Goal: Check status: Check status

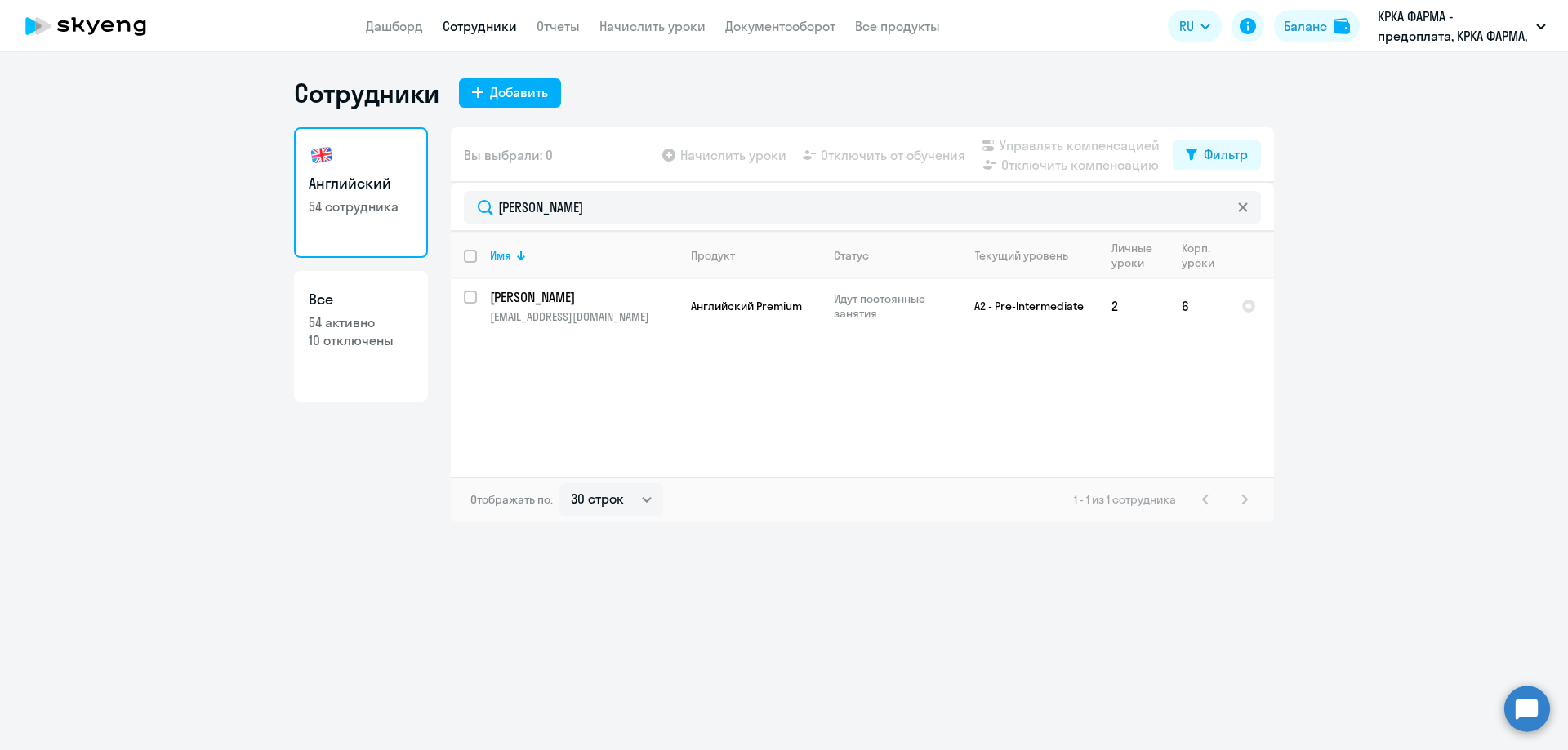
select select "30"
drag, startPoint x: 537, startPoint y: 215, endPoint x: 407, endPoint y: 215, distance: 130.0
click at [407, 215] on div "Английский 54 сотрудника Все 54 активно 10 отключены Вы выбрали: 0 Начислить ур…" at bounding box center [784, 325] width 980 height 396
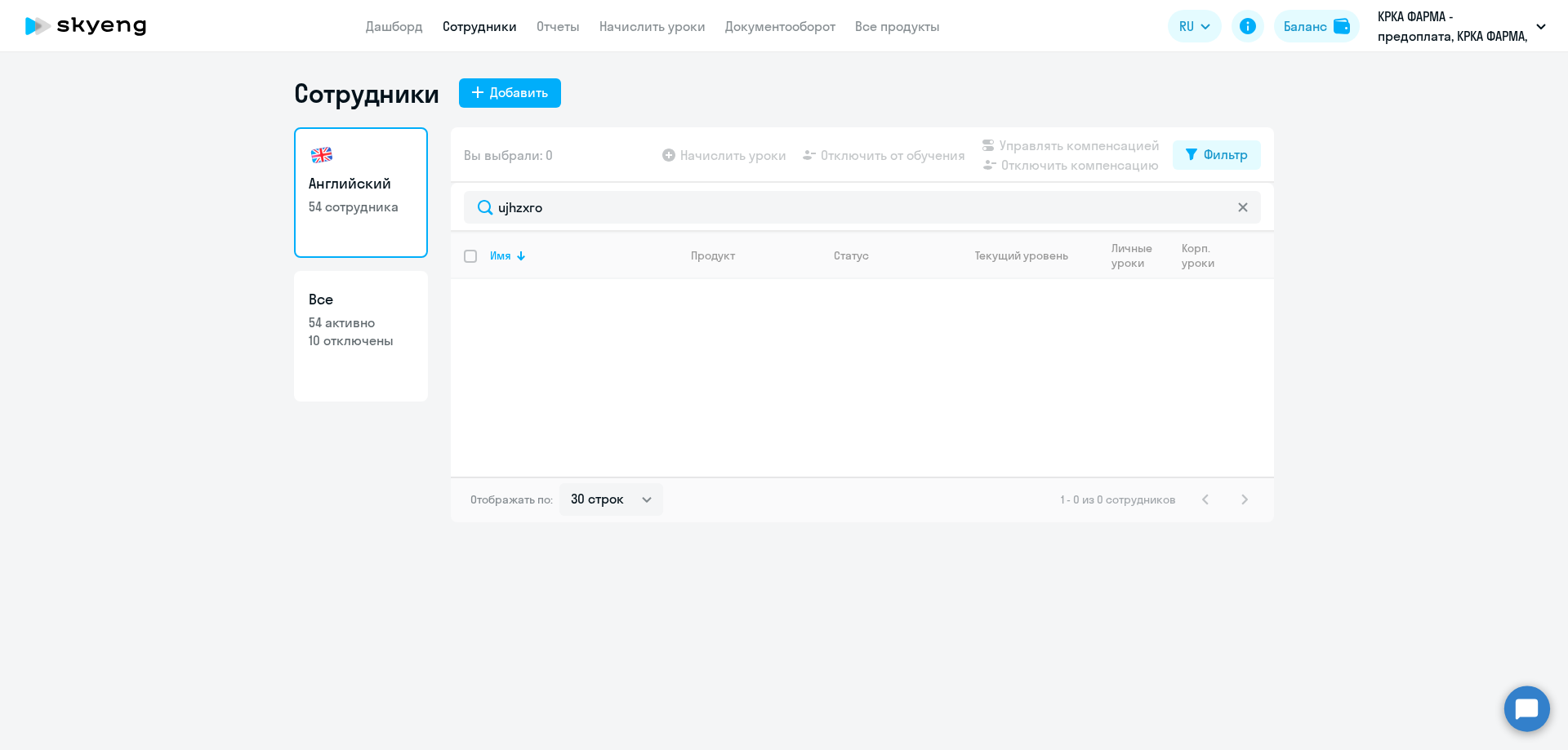
drag, startPoint x: 545, startPoint y: 209, endPoint x: 427, endPoint y: 185, distance: 120.4
click at [427, 185] on div "Английский 54 сотрудника Все 54 активно 10 отключены Вы выбрали: 0 Начислить ур…" at bounding box center [784, 325] width 980 height 396
type input "горяч"
click at [550, 297] on p "[PERSON_NAME]" at bounding box center [581, 297] width 185 height 18
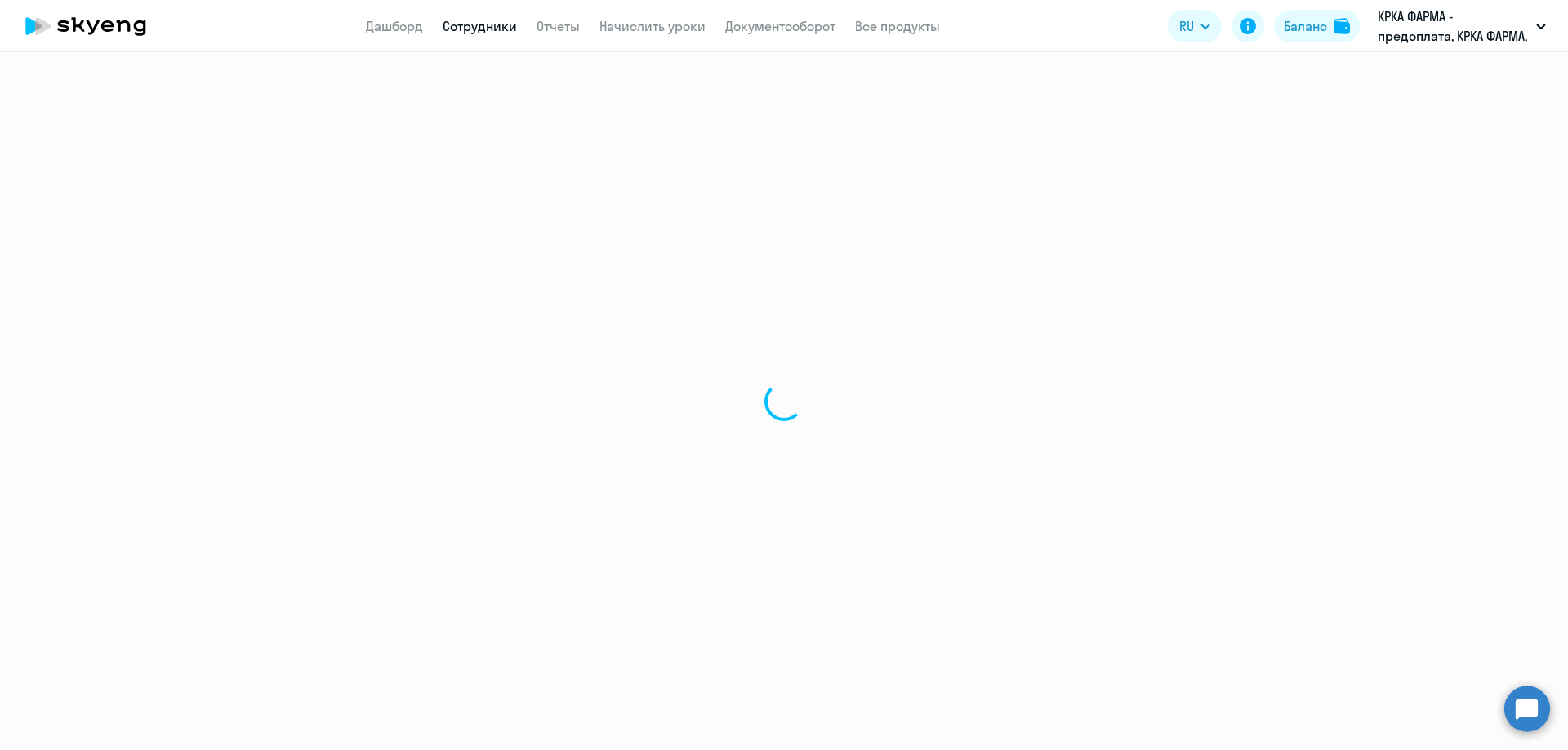
click at [550, 297] on div at bounding box center [784, 401] width 1568 height 698
select select "english"
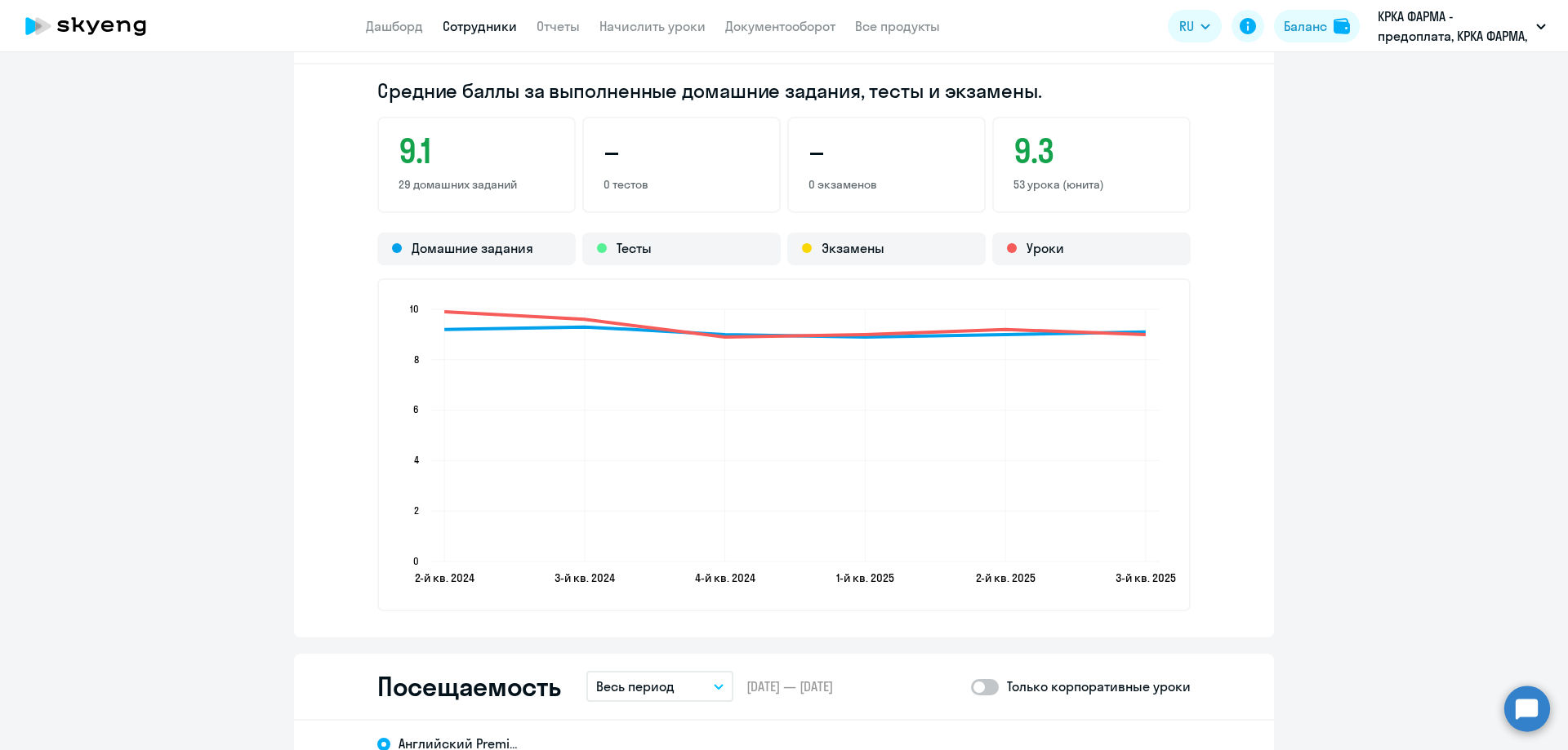
scroll to position [1633, 0]
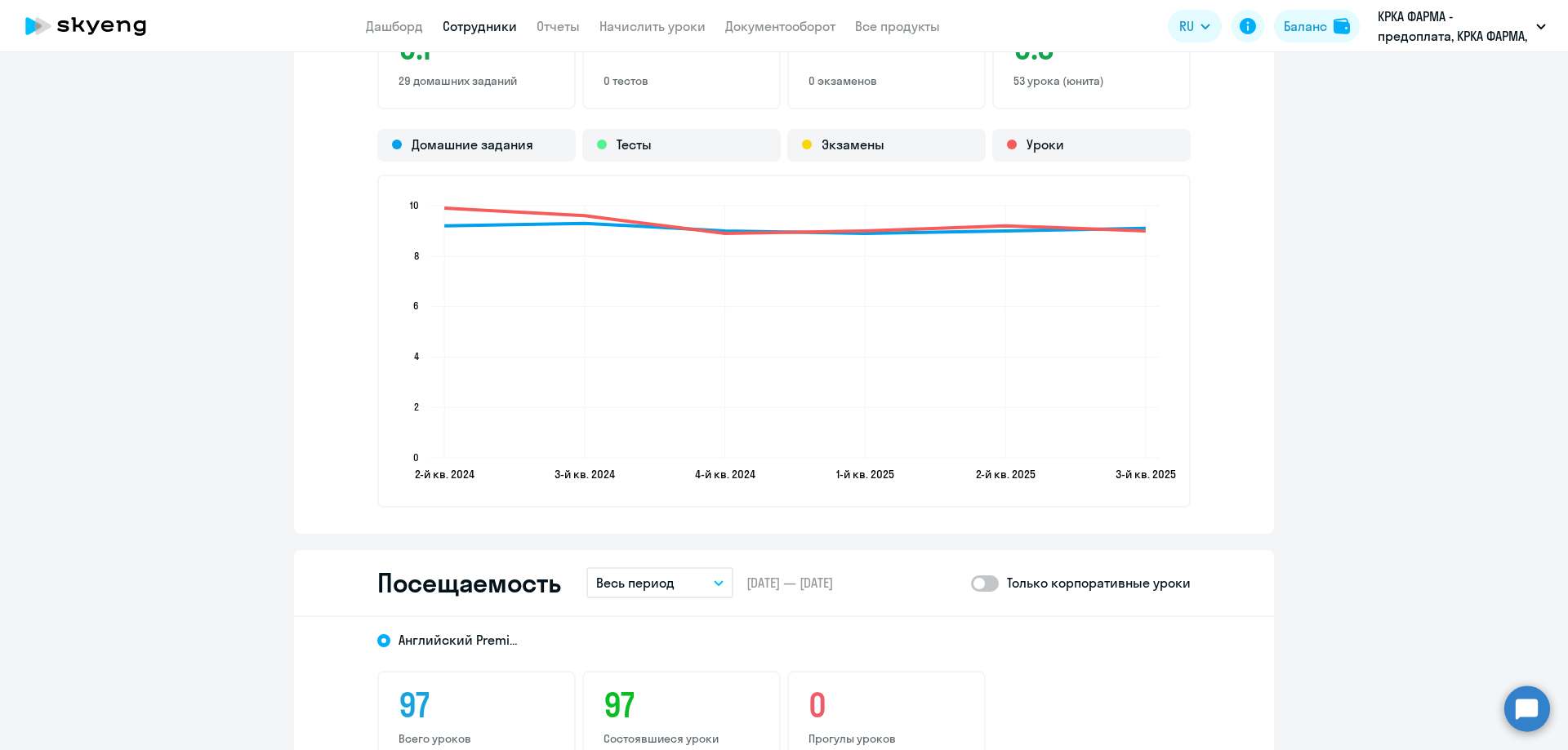
click at [989, 580] on span at bounding box center [984, 583] width 28 height 16
click at [970, 583] on input "checkbox" at bounding box center [970, 583] width 1 height 1
checkbox input "true"
click at [716, 583] on icon "button" at bounding box center [718, 583] width 10 height 6
click at [665, 671] on li "Прошлый месяц" at bounding box center [672, 670] width 172 height 41
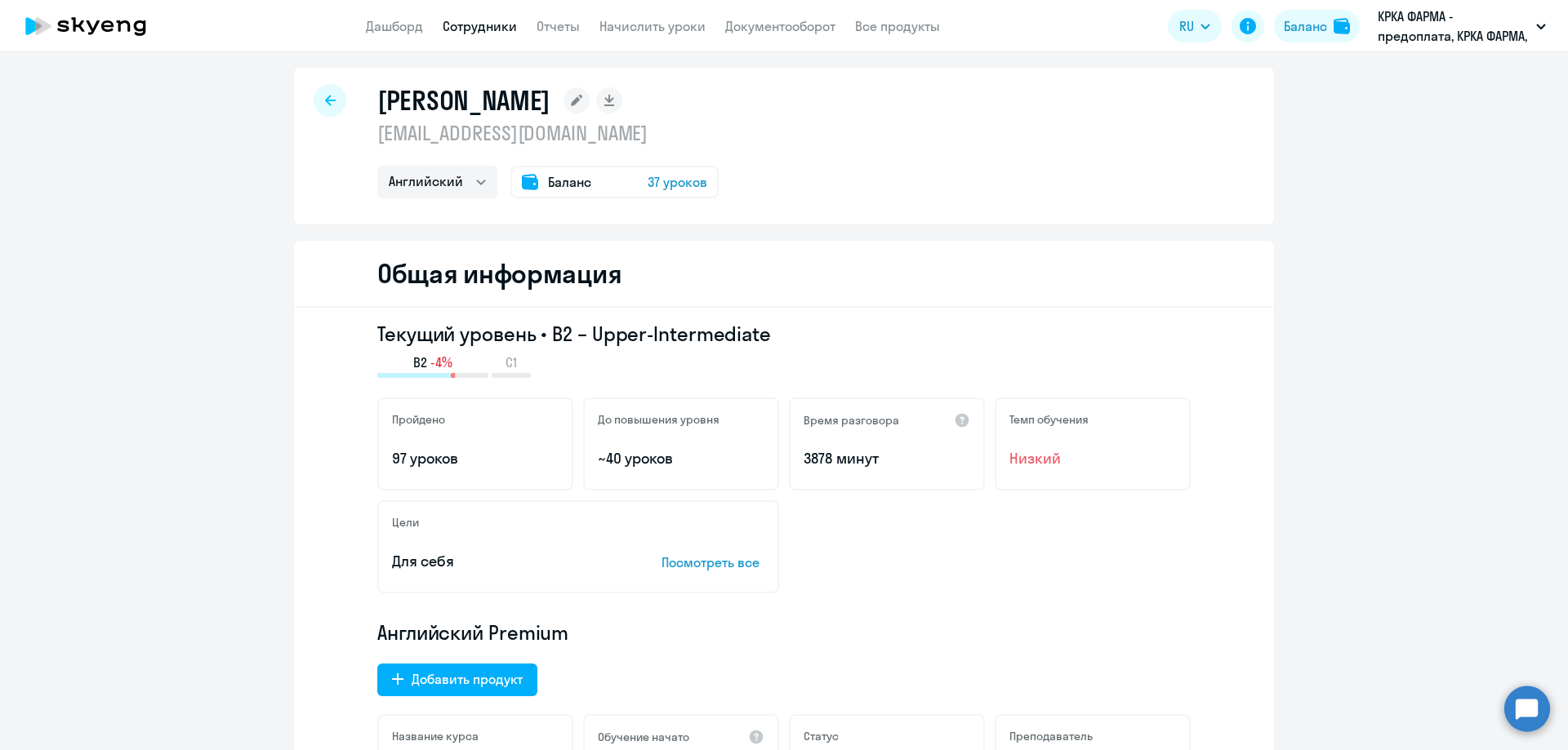
scroll to position [0, 0]
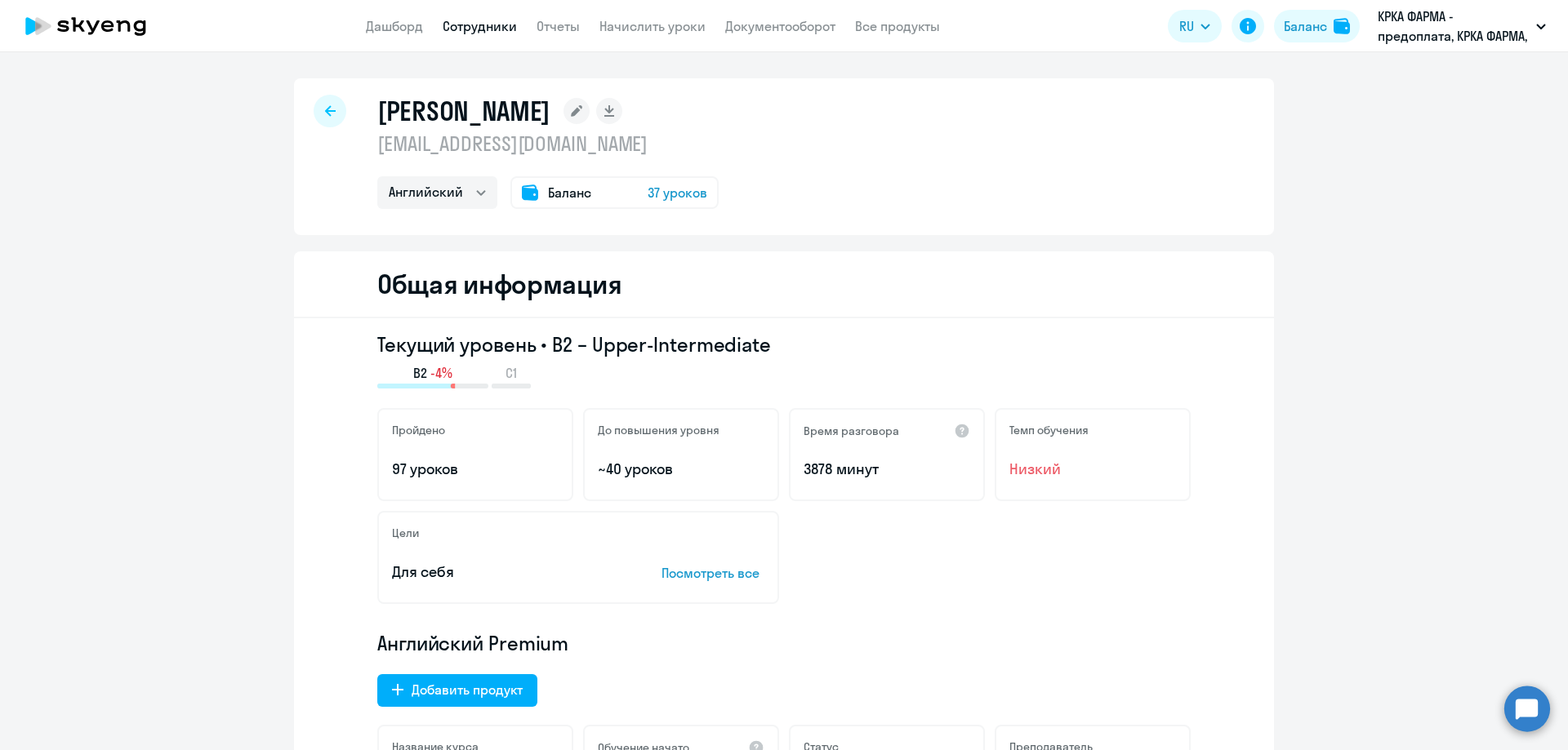
click at [478, 19] on link "Сотрудники" at bounding box center [480, 26] width 75 height 16
select select "30"
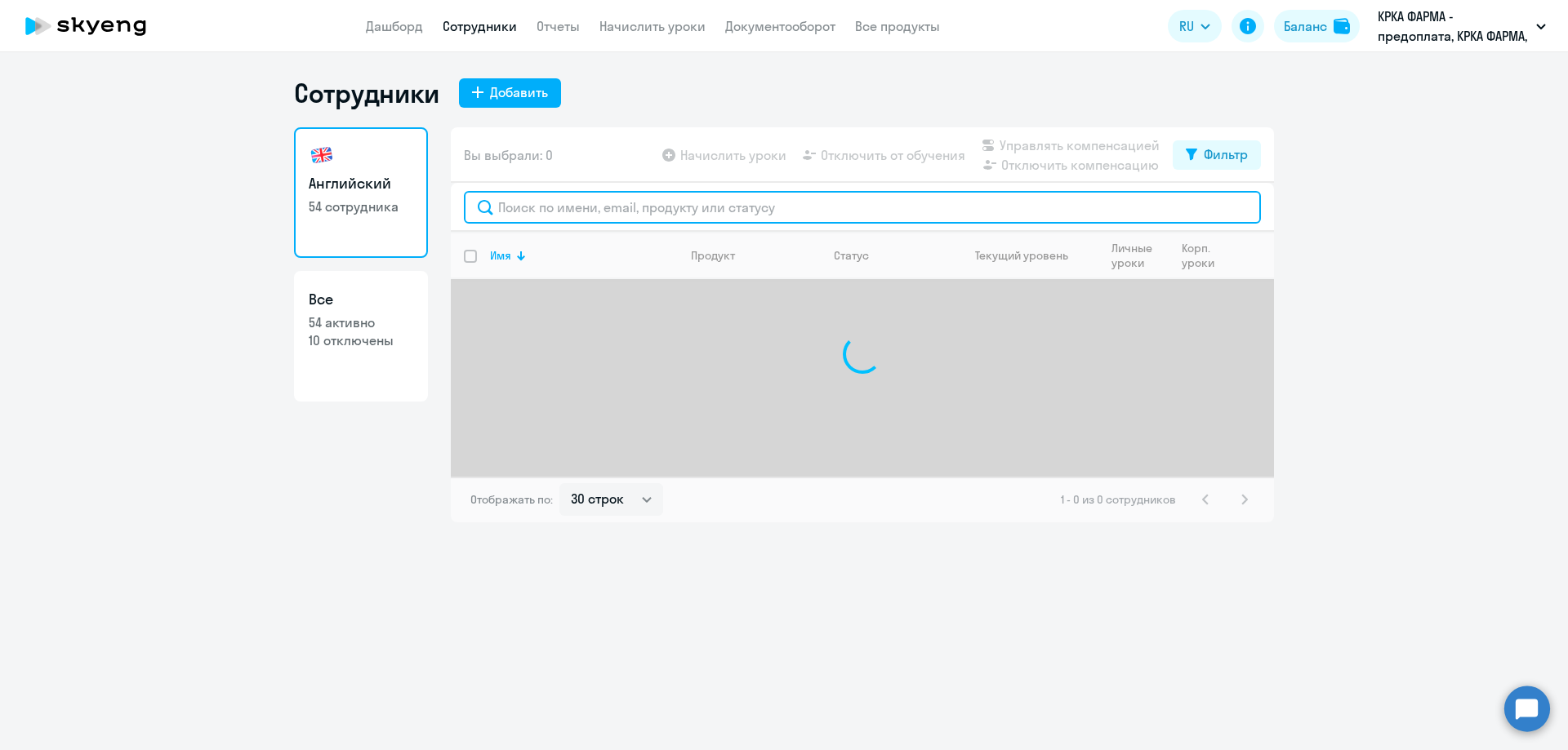
click at [578, 207] on input "text" at bounding box center [862, 207] width 797 height 33
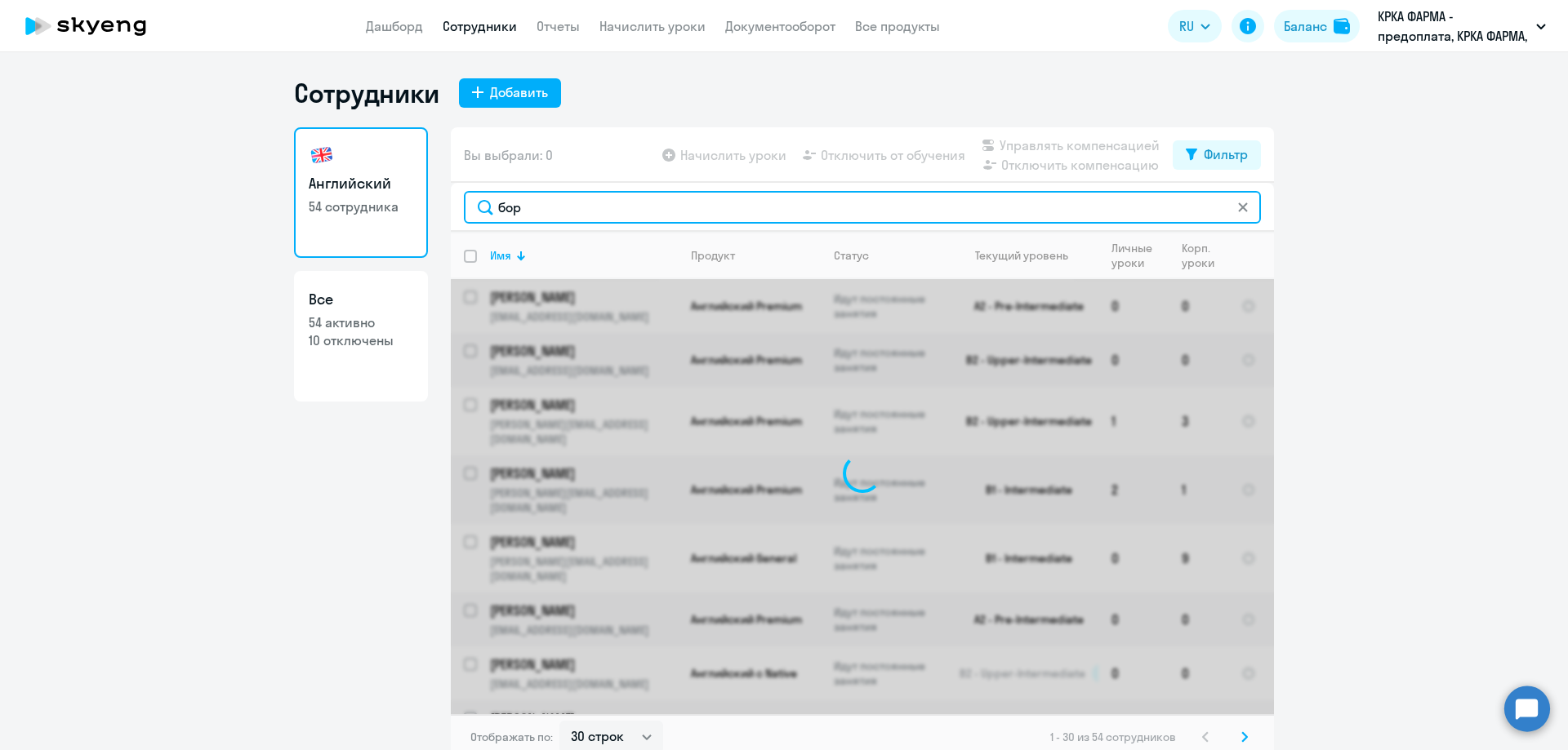
type input "бор"
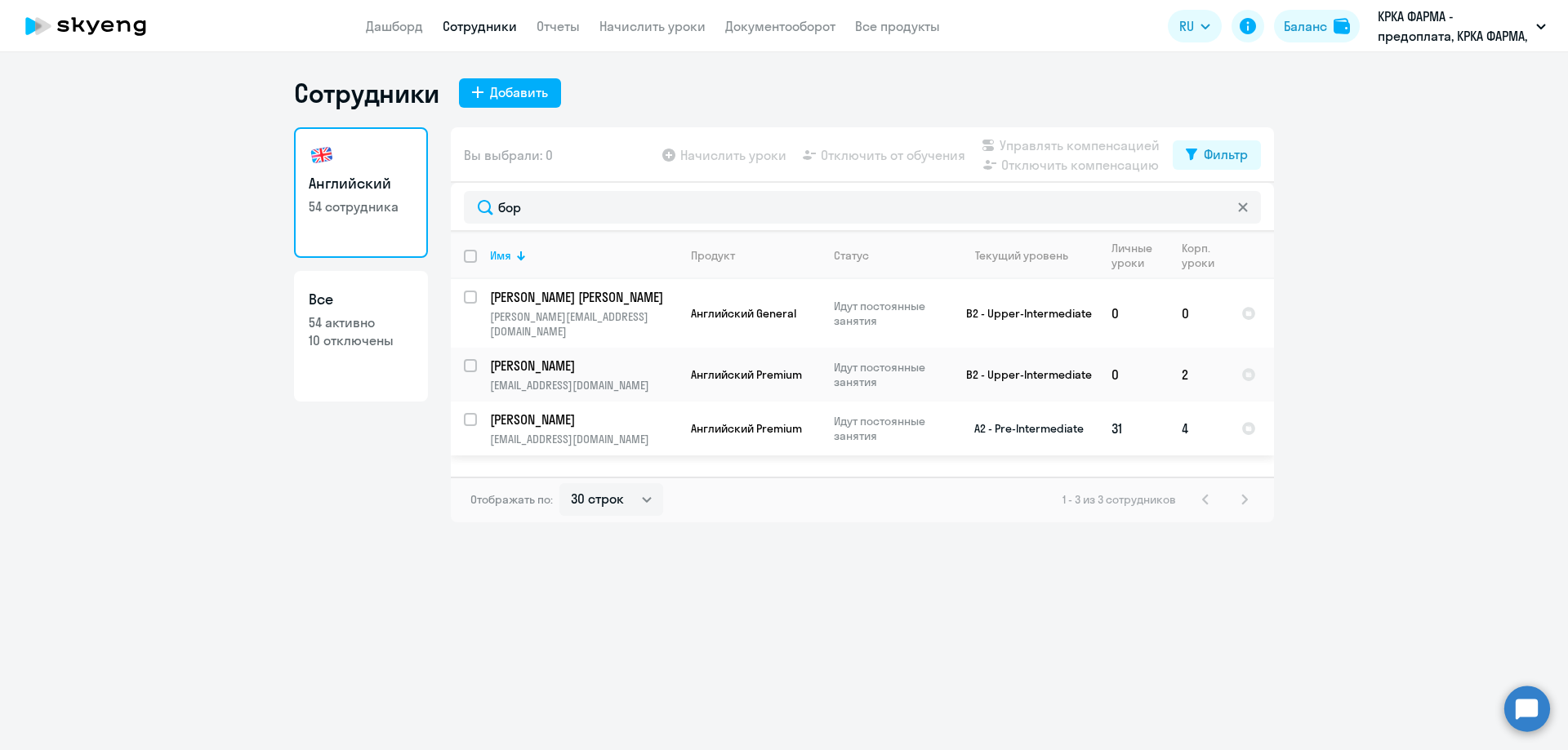
click at [605, 411] on p "[PERSON_NAME]" at bounding box center [581, 420] width 185 height 18
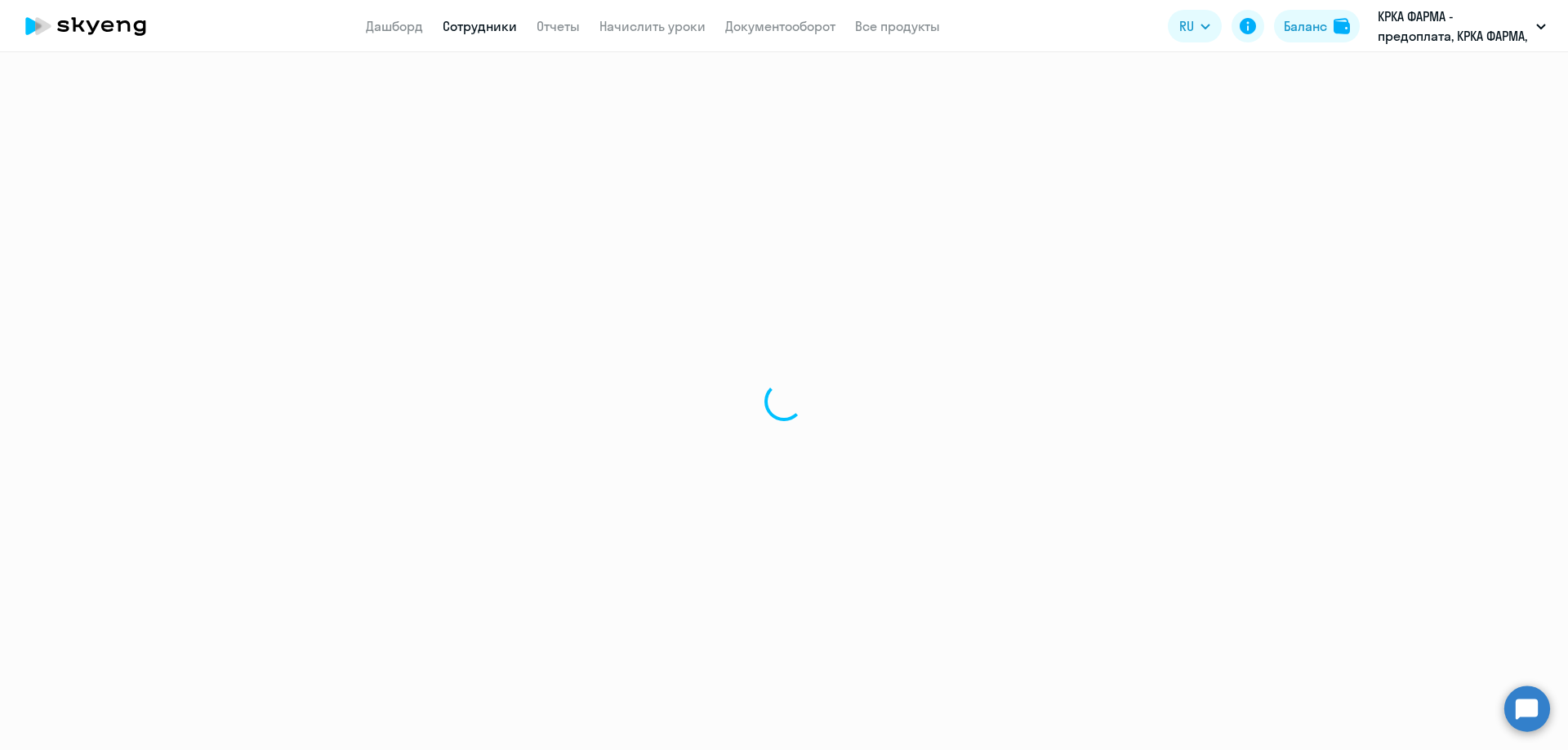
select select "english"
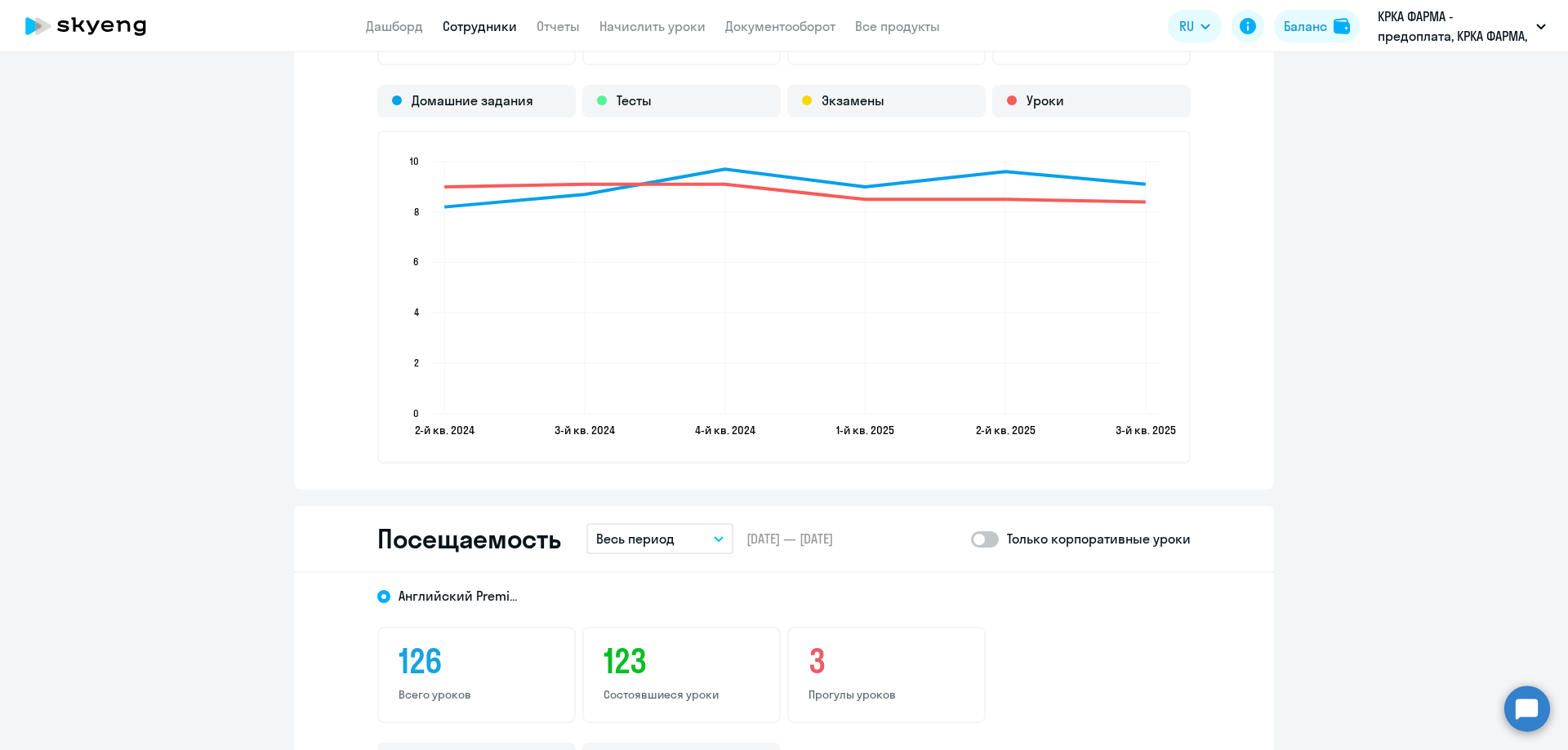
scroll to position [1715, 0]
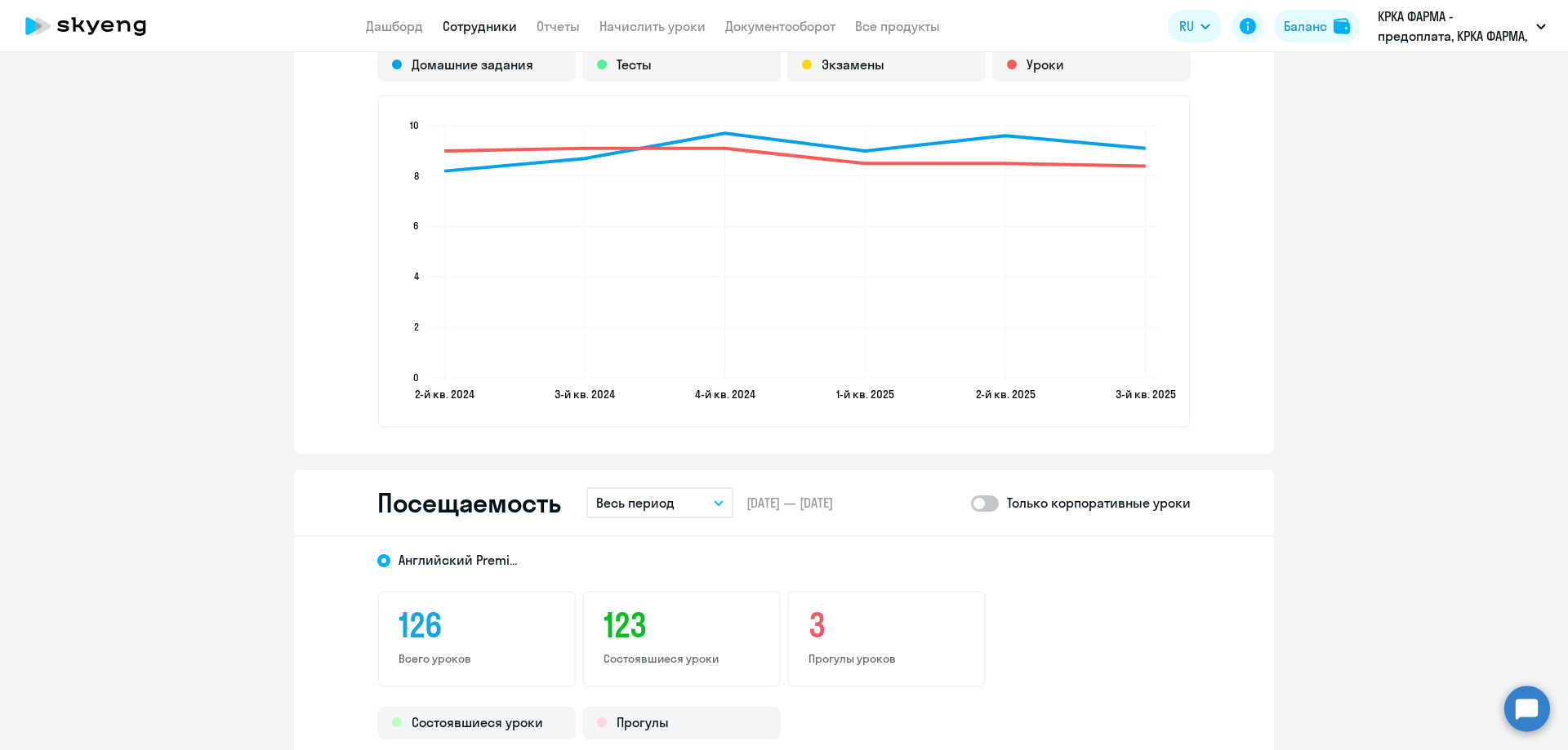
click at [991, 503] on span at bounding box center [984, 503] width 28 height 16
click at [970, 503] on input "checkbox" at bounding box center [970, 503] width 1 height 1
checkbox input "true"
click at [714, 502] on icon "button" at bounding box center [718, 503] width 10 height 6
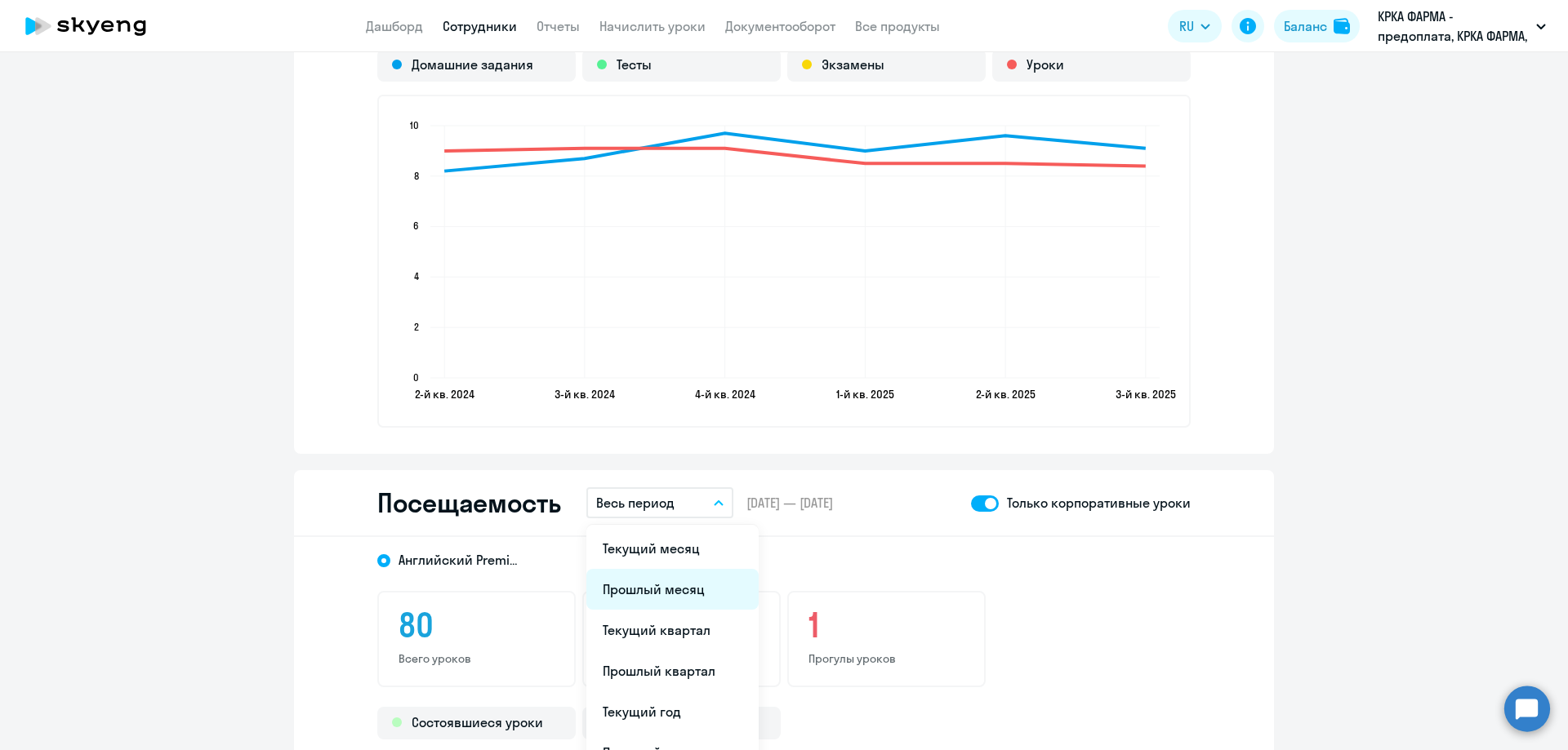
click at [671, 589] on li "Прошлый месяц" at bounding box center [672, 589] width 172 height 41
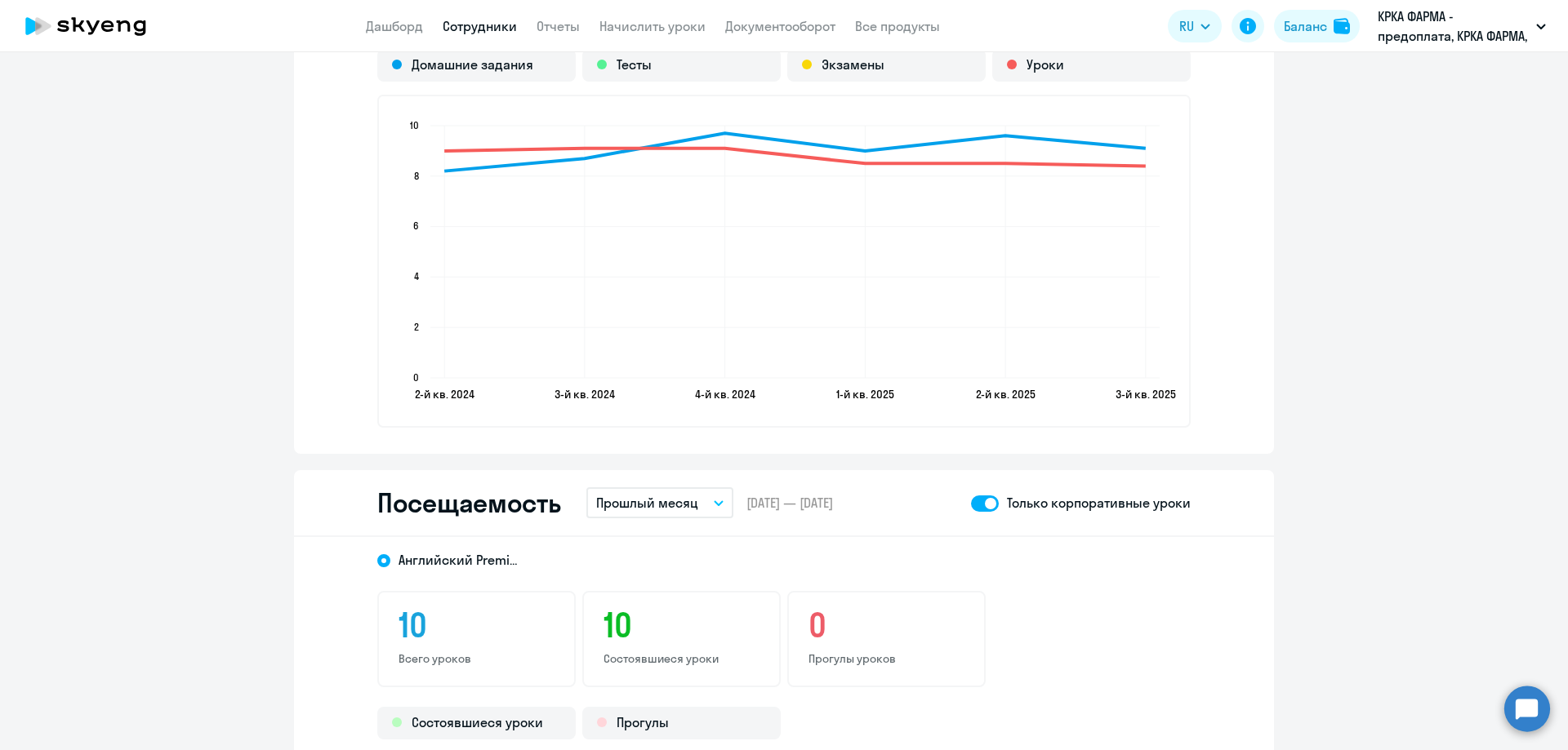
click at [714, 501] on icon "button" at bounding box center [718, 503] width 10 height 6
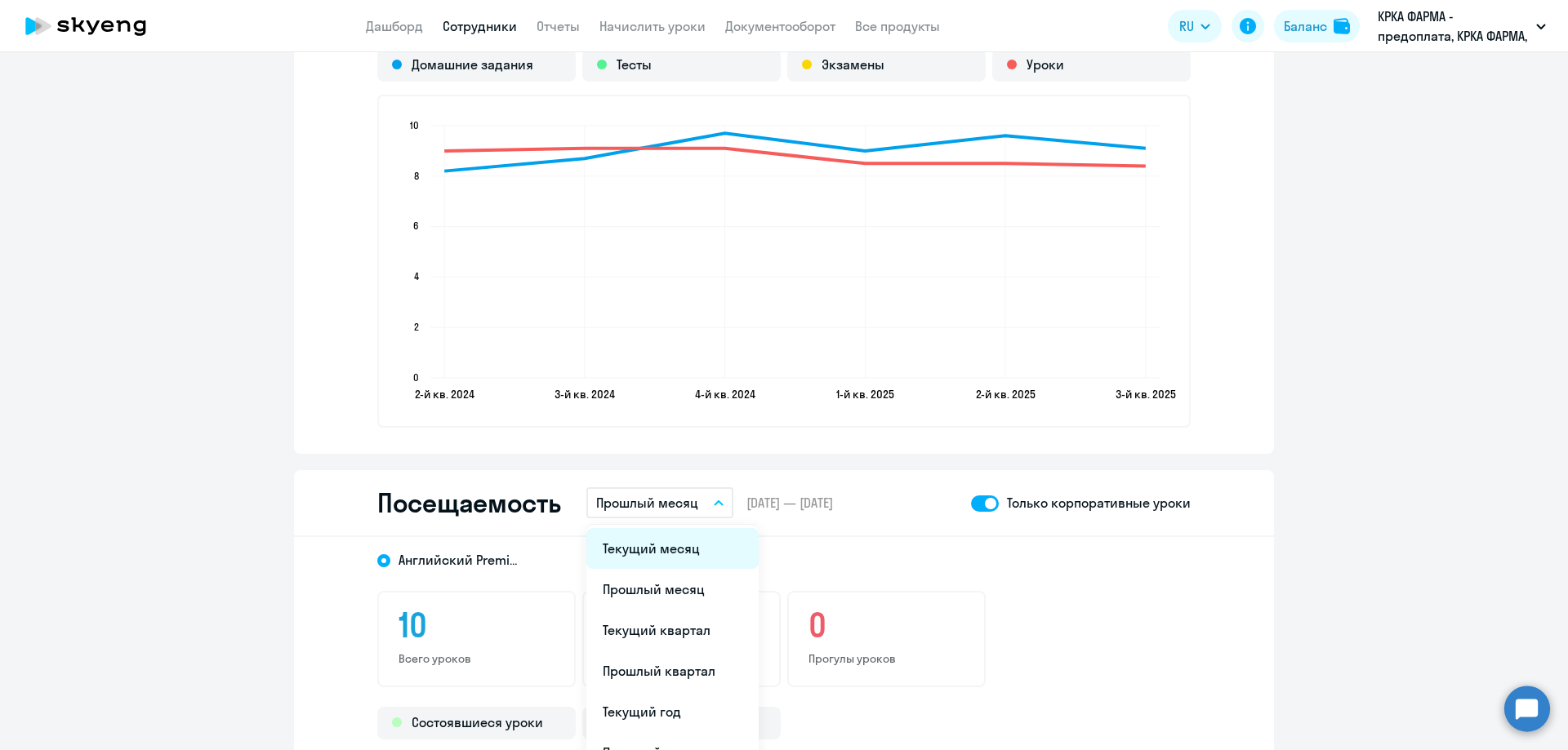
click at [659, 552] on li "Текущий месяц" at bounding box center [672, 548] width 172 height 41
